Goal: Transaction & Acquisition: Obtain resource

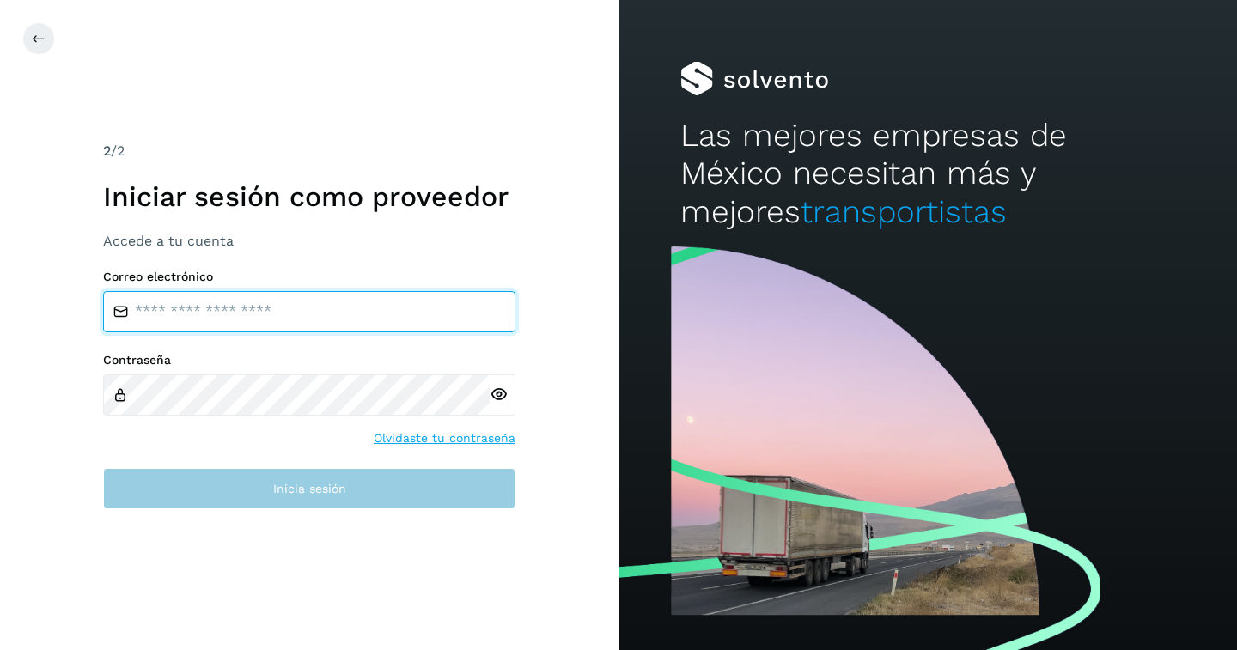
type input "**********"
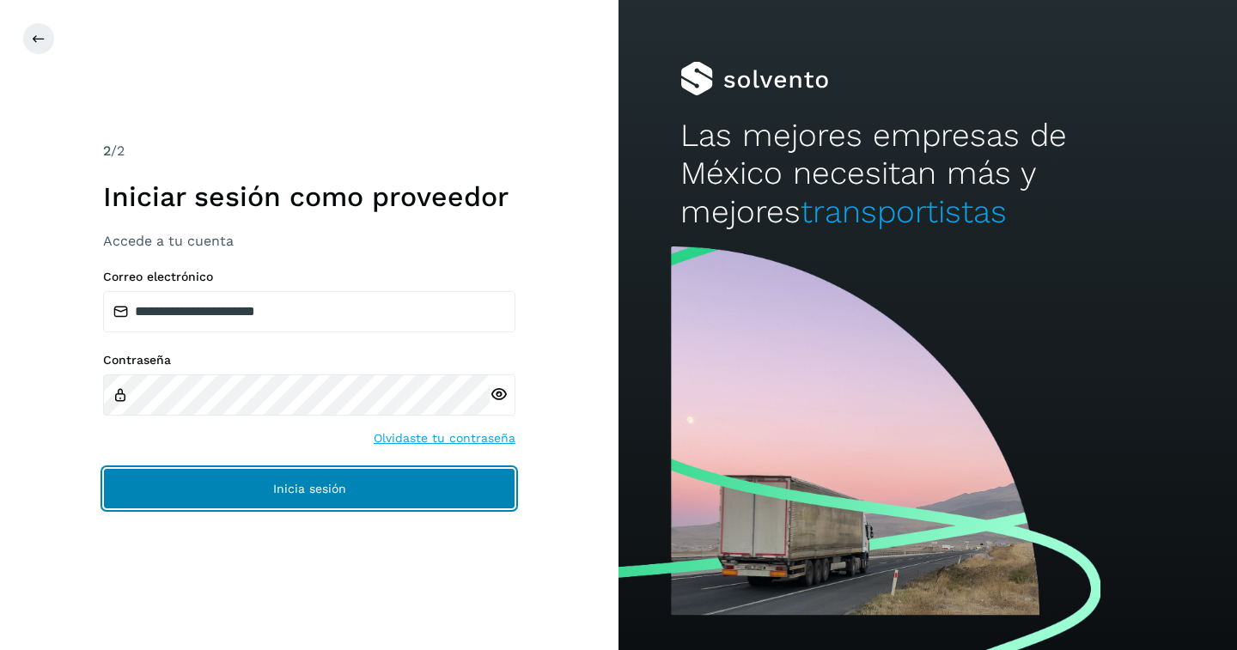
click at [325, 493] on span "Inicia sesión" at bounding box center [309, 489] width 73 height 12
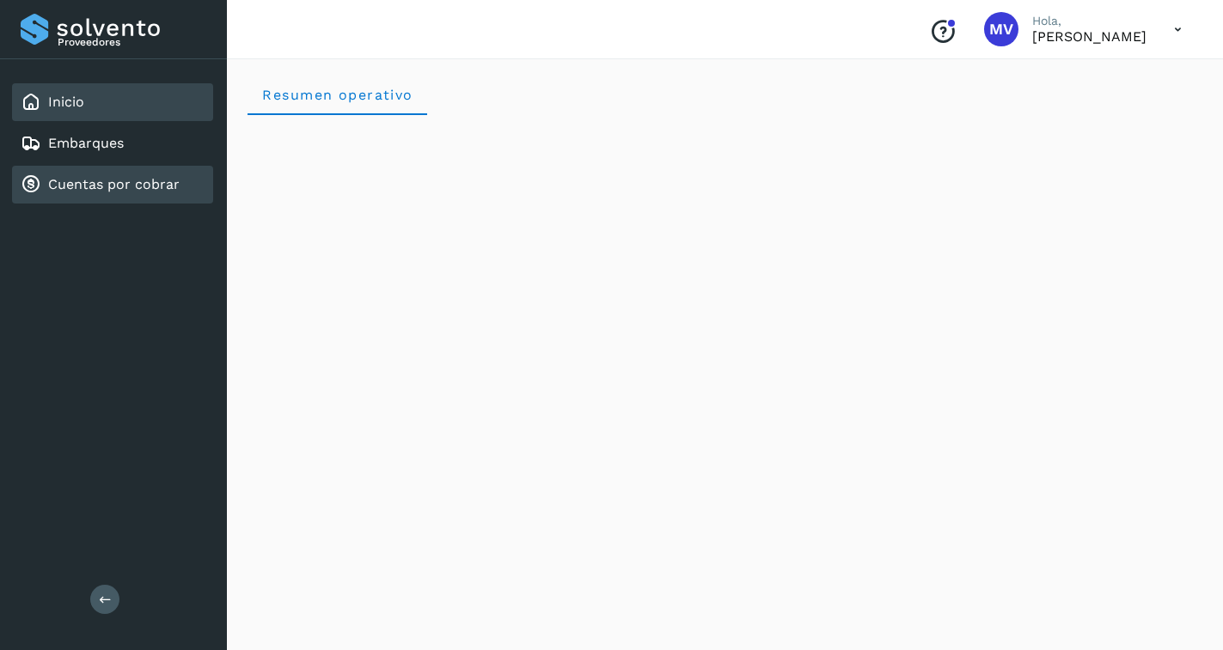
click at [111, 179] on link "Cuentas por cobrar" at bounding box center [113, 184] width 131 height 16
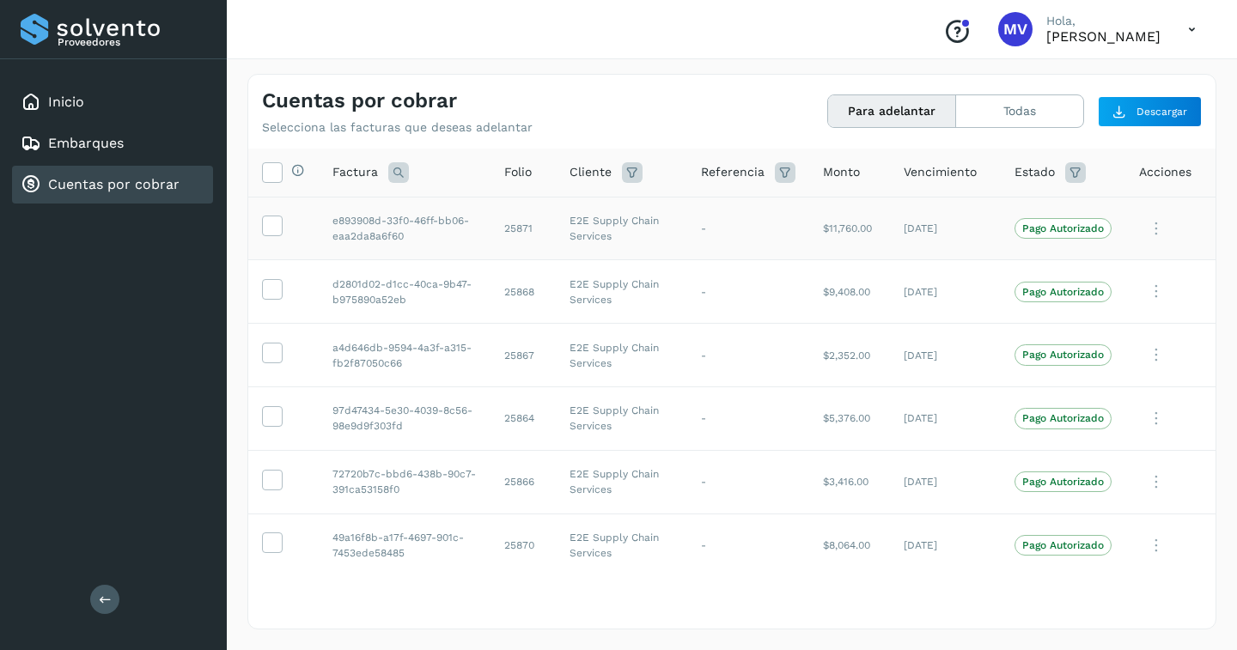
click at [261, 223] on td at bounding box center [283, 229] width 70 height 64
click at [263, 224] on icon at bounding box center [272, 225] width 18 height 18
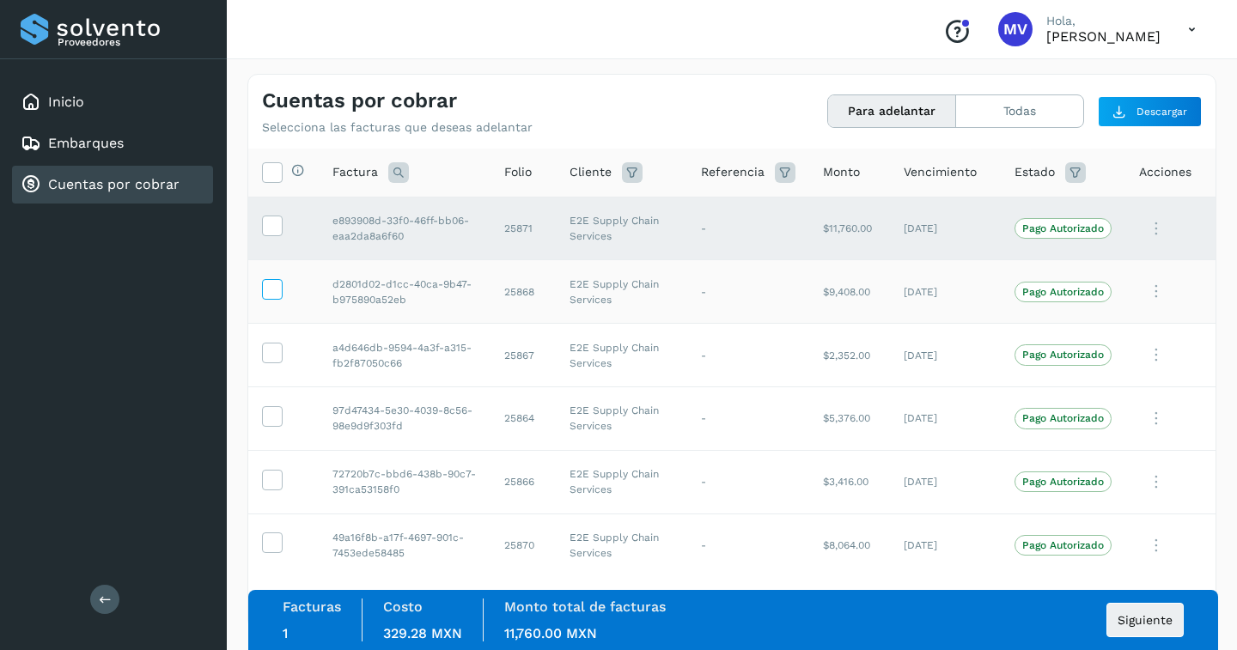
click at [272, 297] on icon at bounding box center [272, 288] width 18 height 18
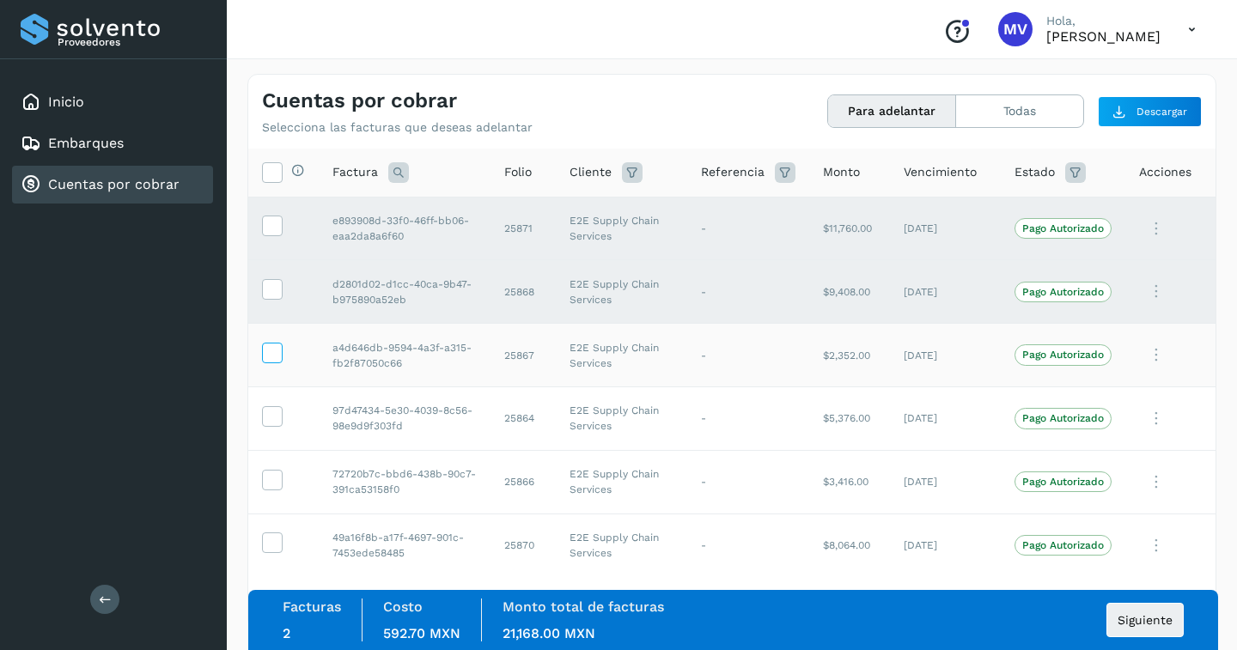
click at [271, 351] on icon at bounding box center [272, 352] width 18 height 18
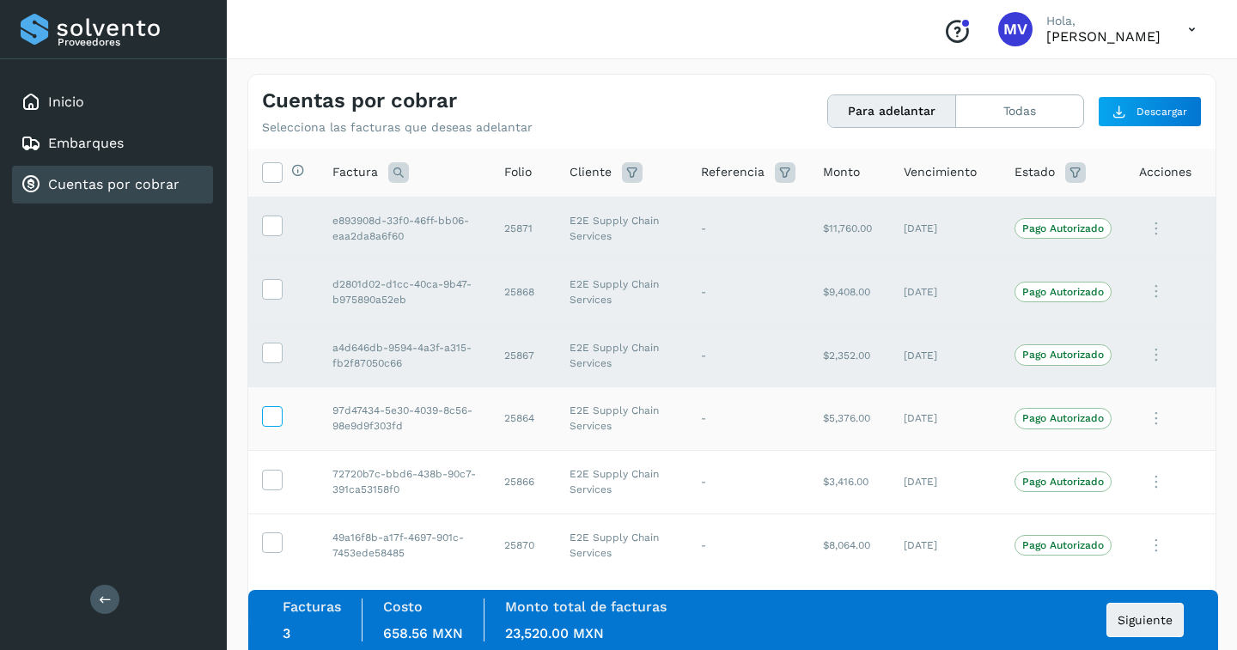
click at [269, 411] on icon at bounding box center [272, 415] width 18 height 18
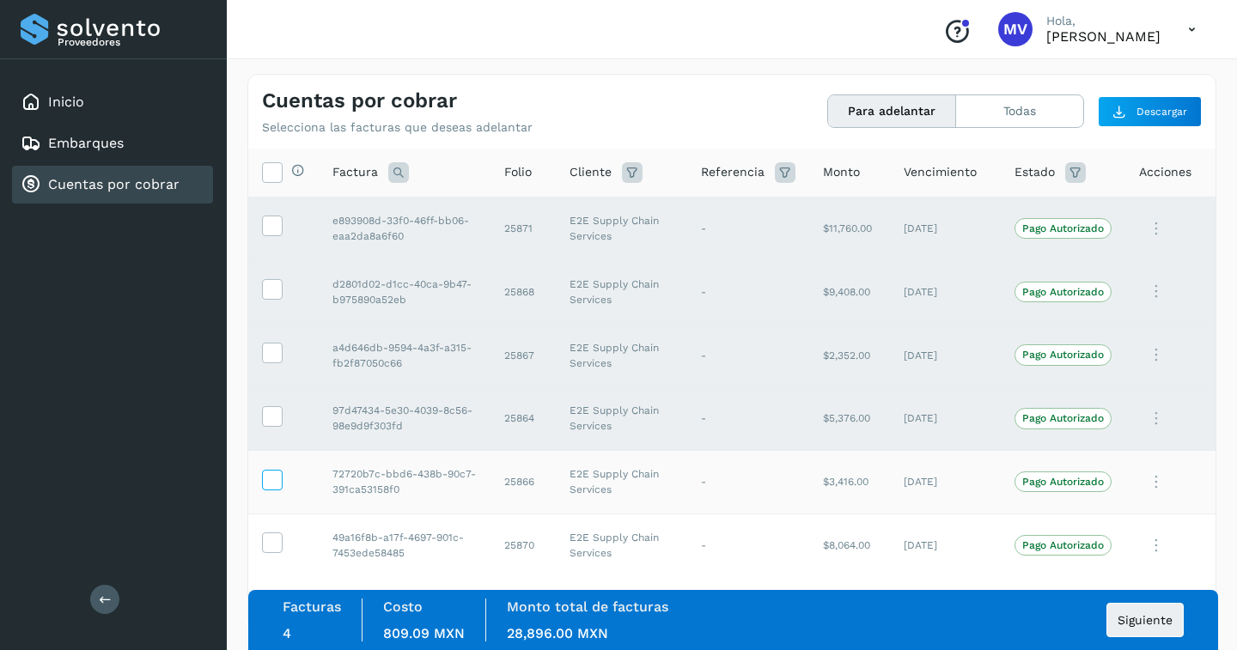
click at [272, 478] on icon at bounding box center [272, 479] width 18 height 18
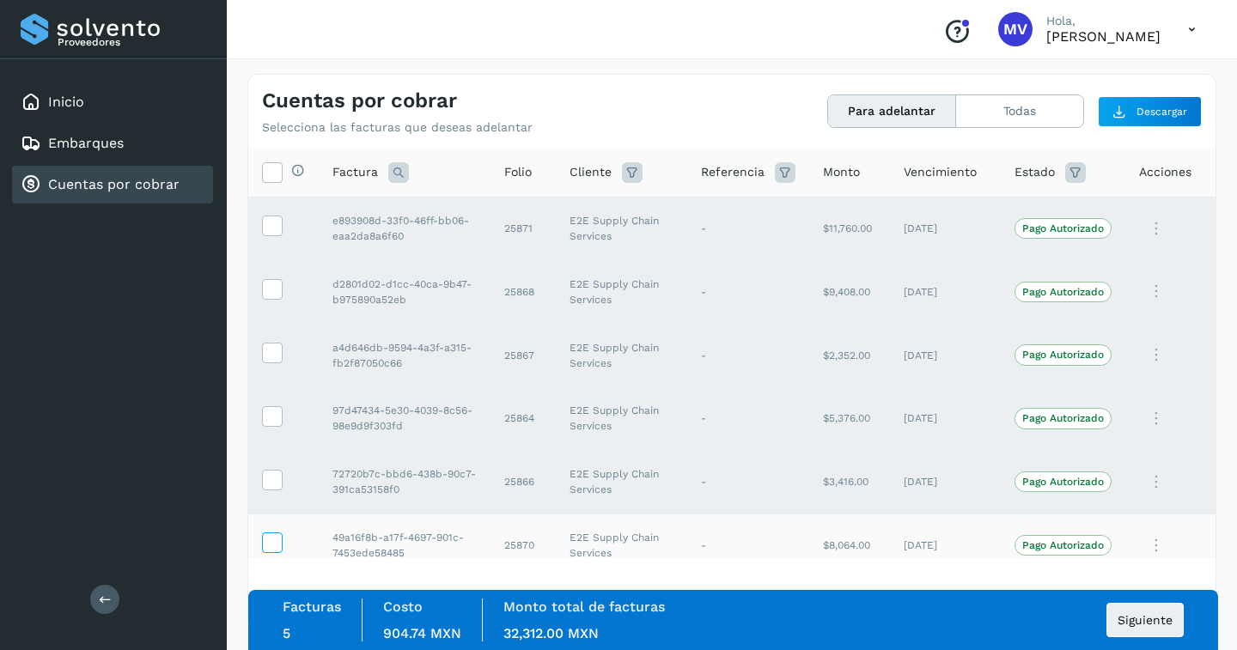
click at [273, 540] on icon at bounding box center [272, 542] width 18 height 18
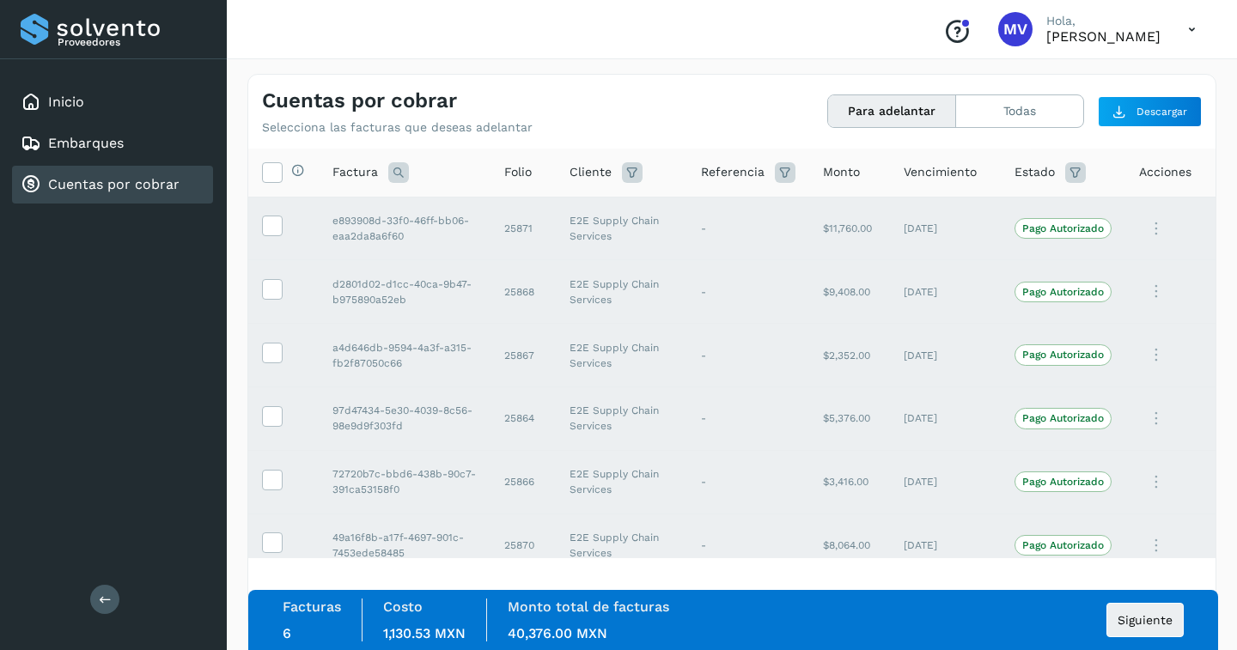
scroll to position [82, 0]
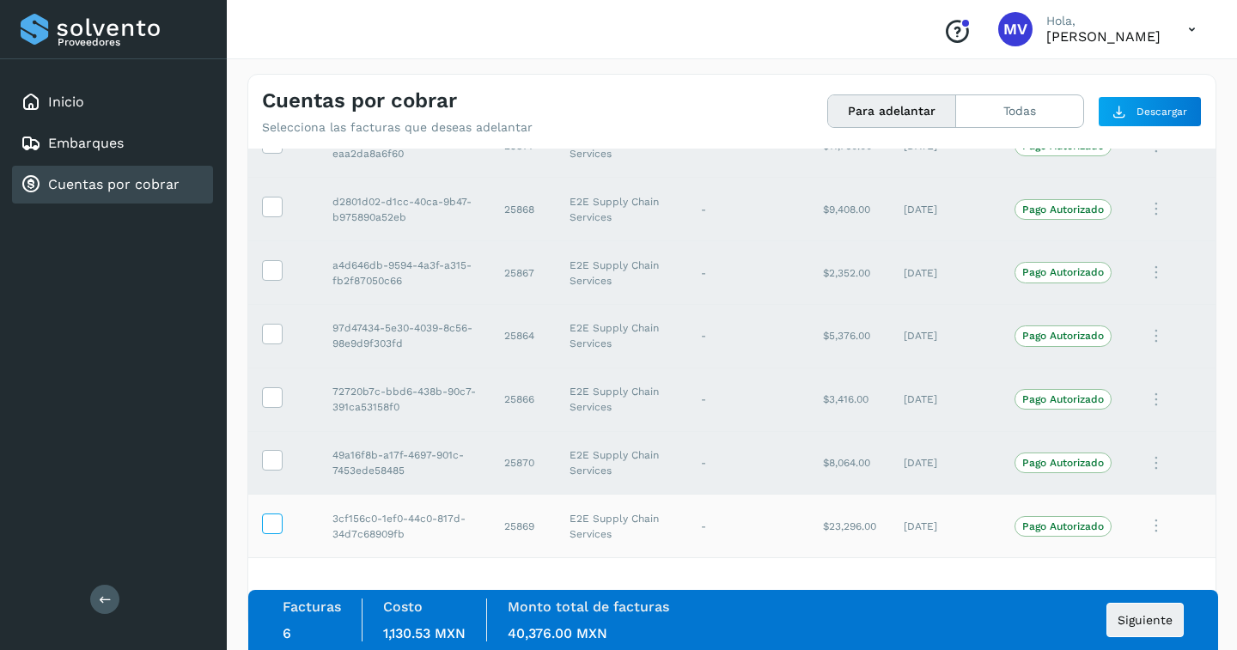
click at [272, 522] on icon at bounding box center [272, 523] width 18 height 18
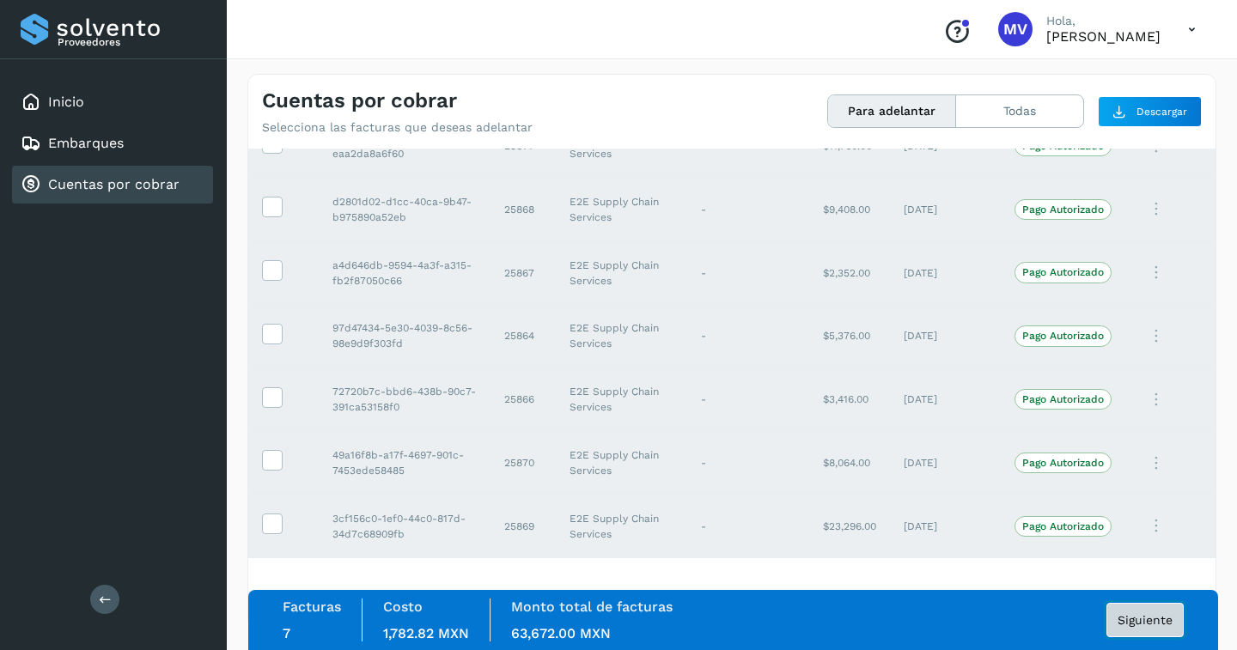
click at [1155, 616] on span "Siguiente" at bounding box center [1145, 620] width 55 height 12
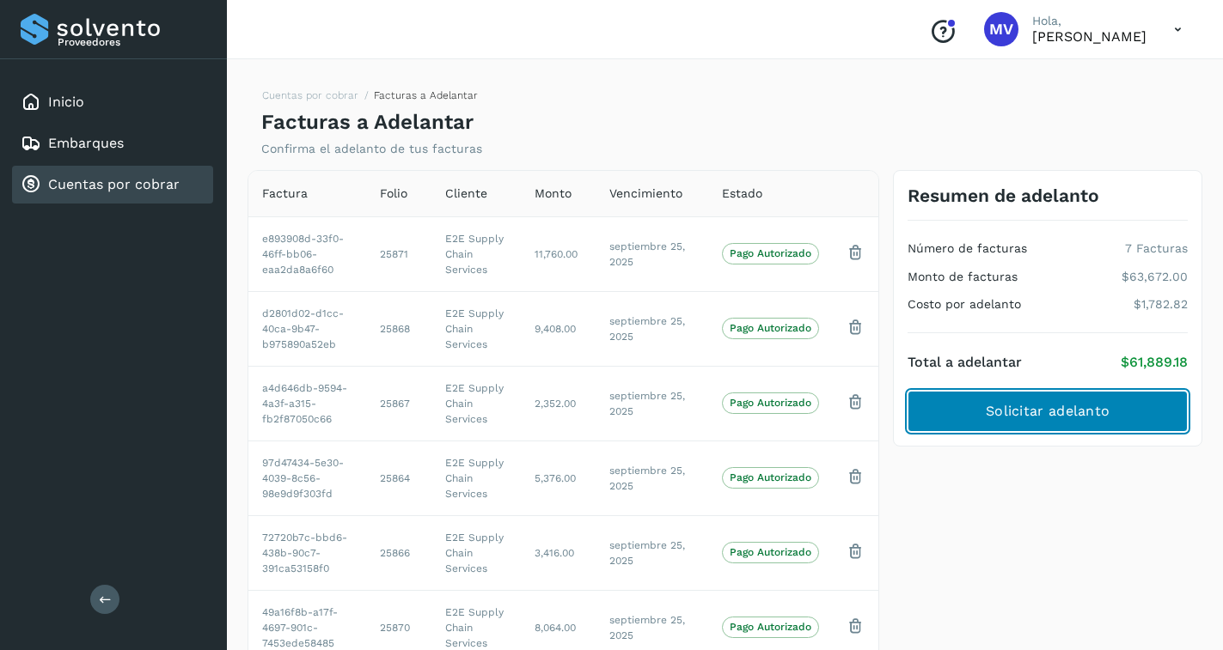
click at [1063, 419] on span "Solicitar adelanto" at bounding box center [1048, 411] width 124 height 19
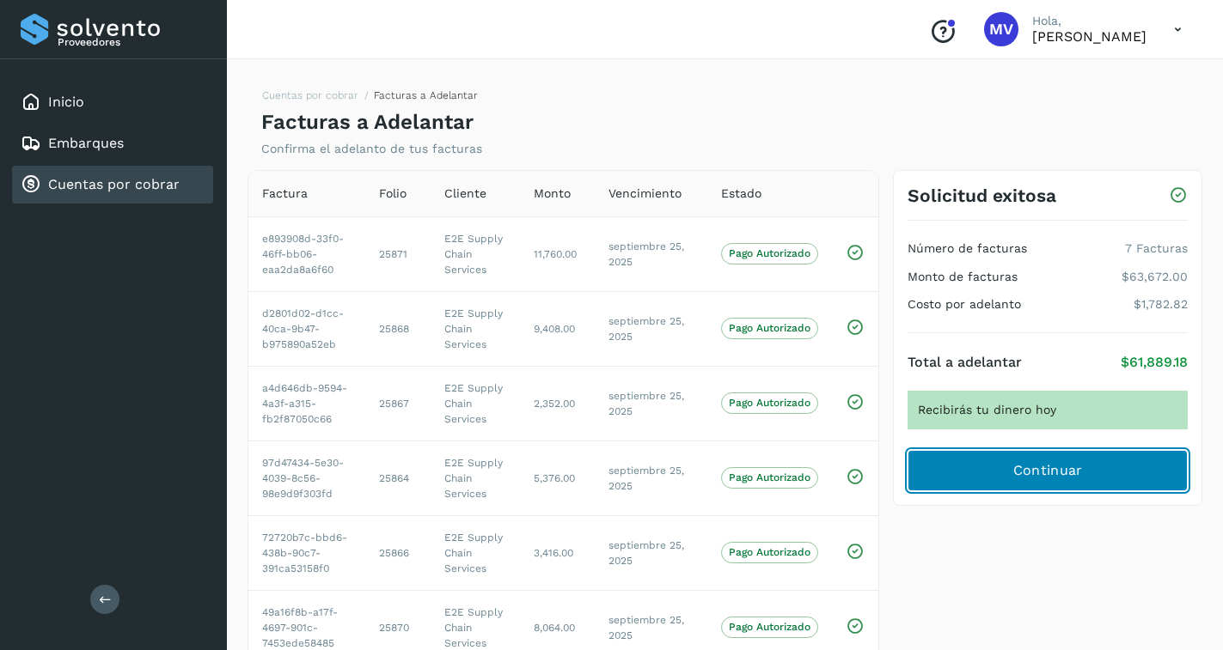
click at [981, 474] on button "Continuar" at bounding box center [1047, 470] width 280 height 41
